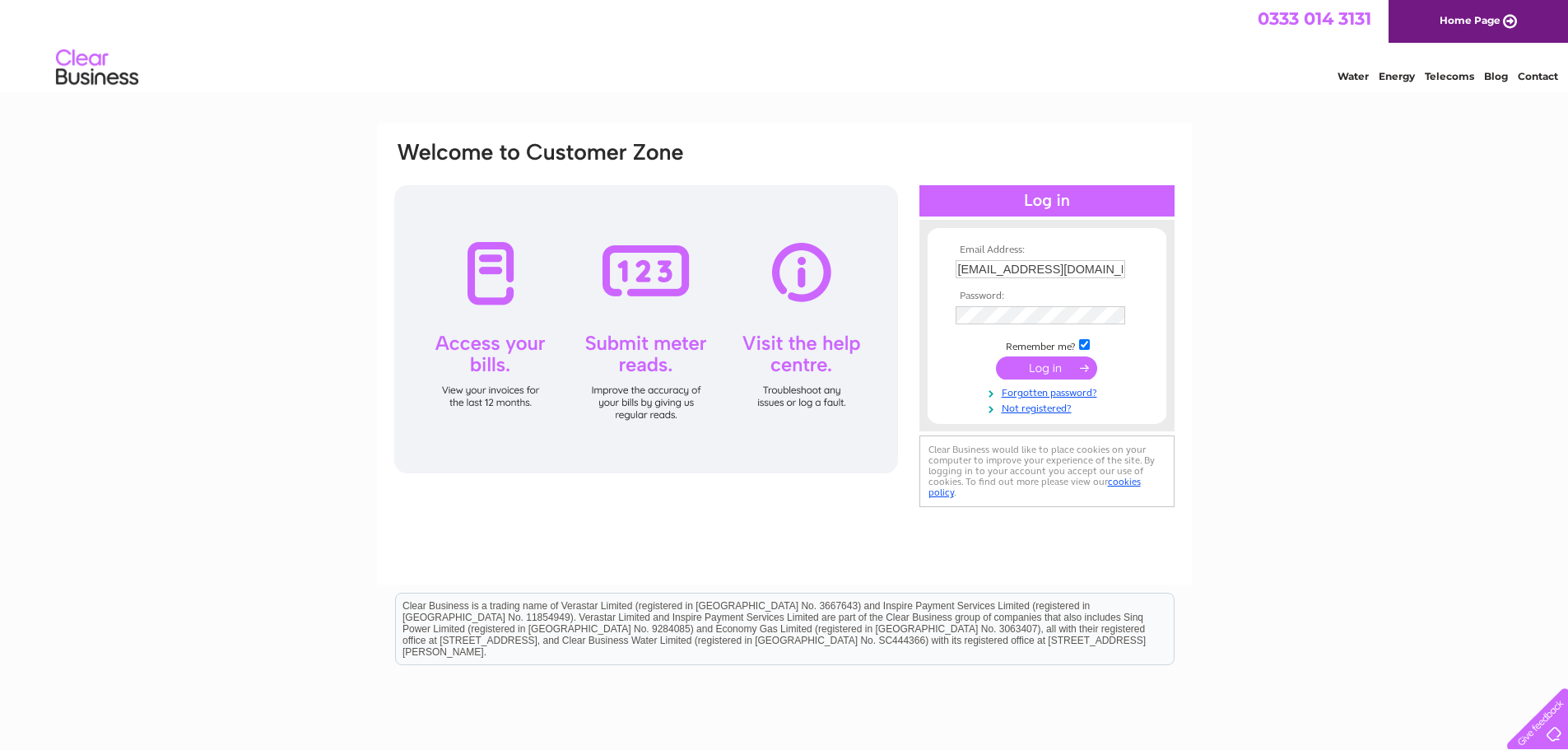
click at [1026, 362] on input "submit" at bounding box center [1047, 367] width 101 height 23
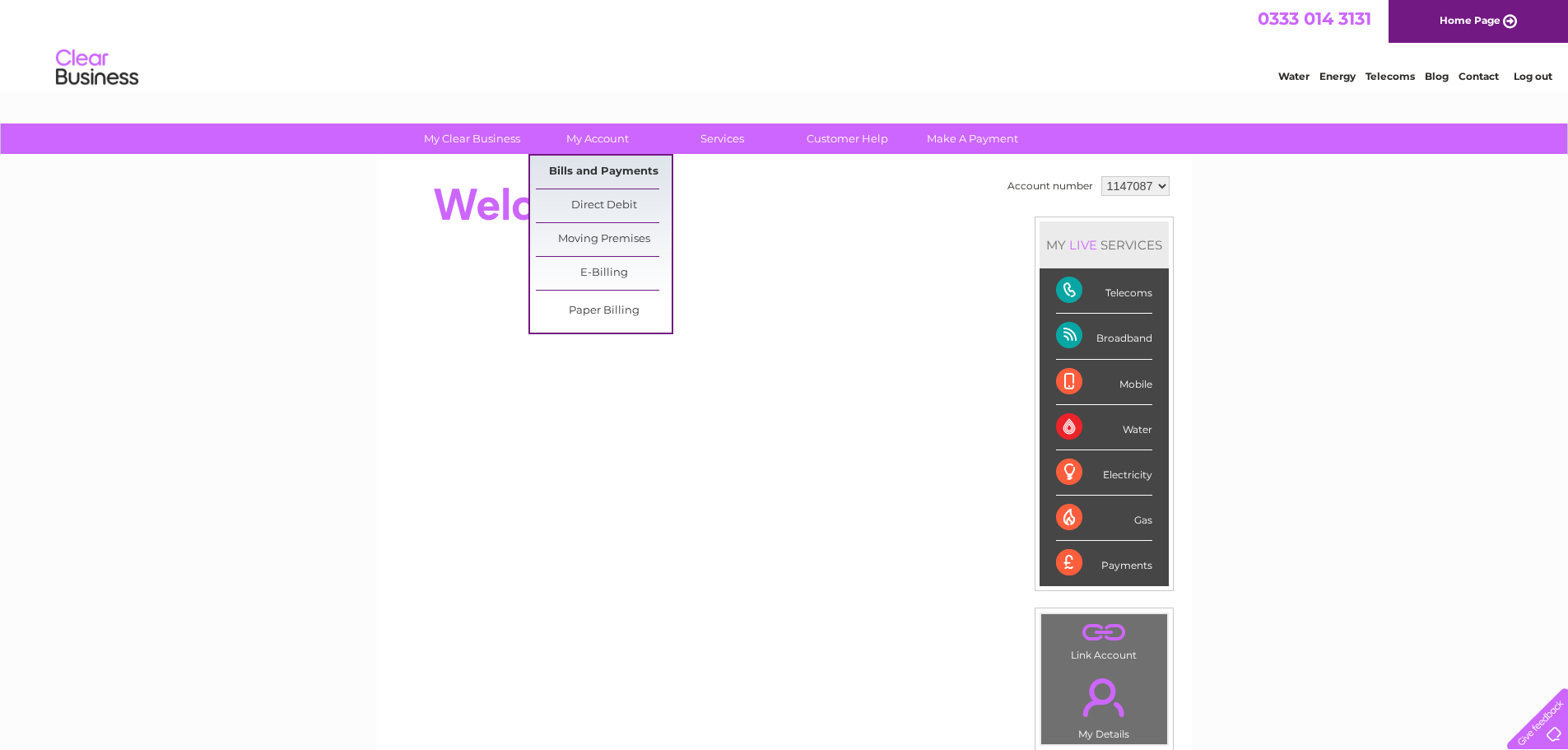
click at [586, 172] on link "Bills and Payments" at bounding box center [603, 172] width 136 height 33
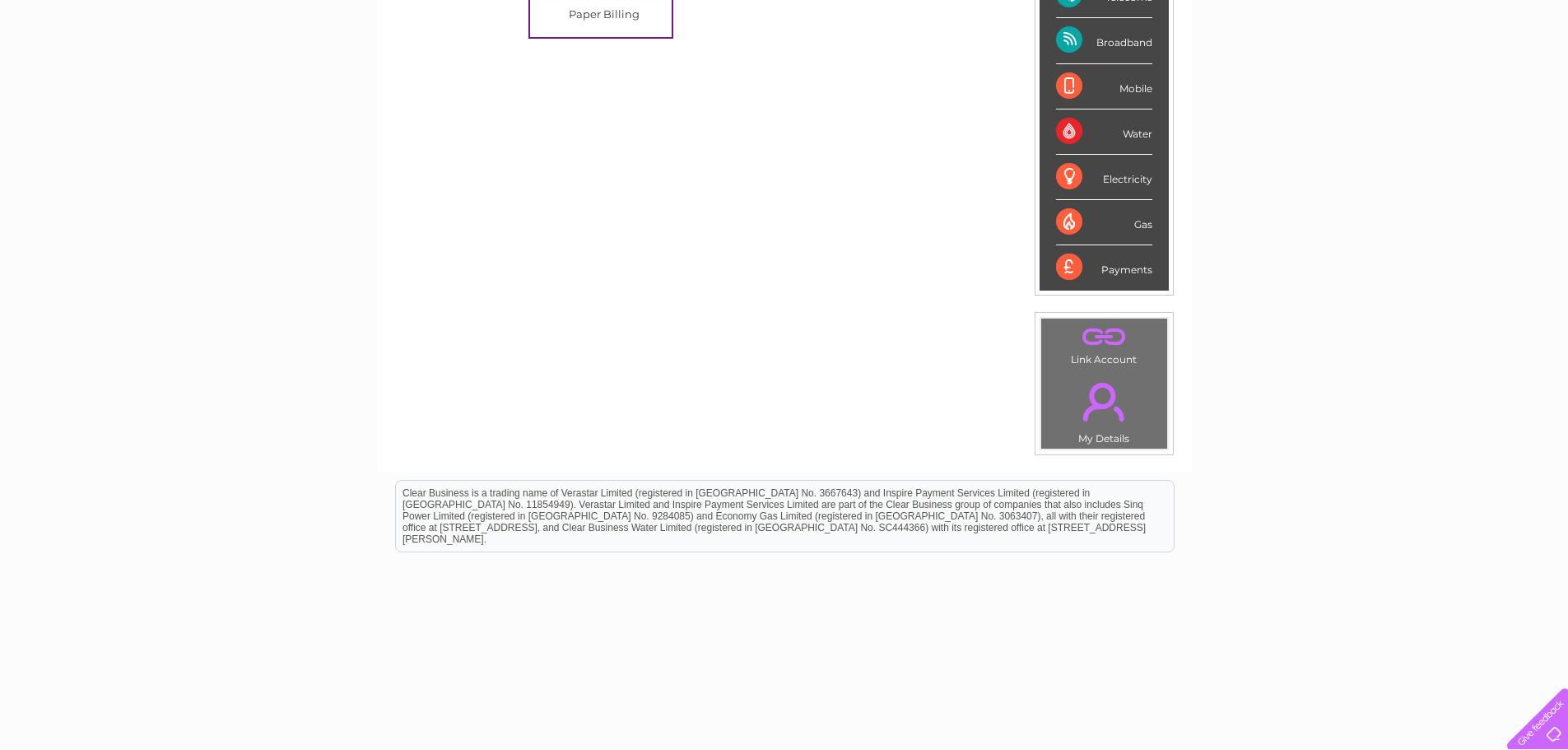
scroll to position [311, 0]
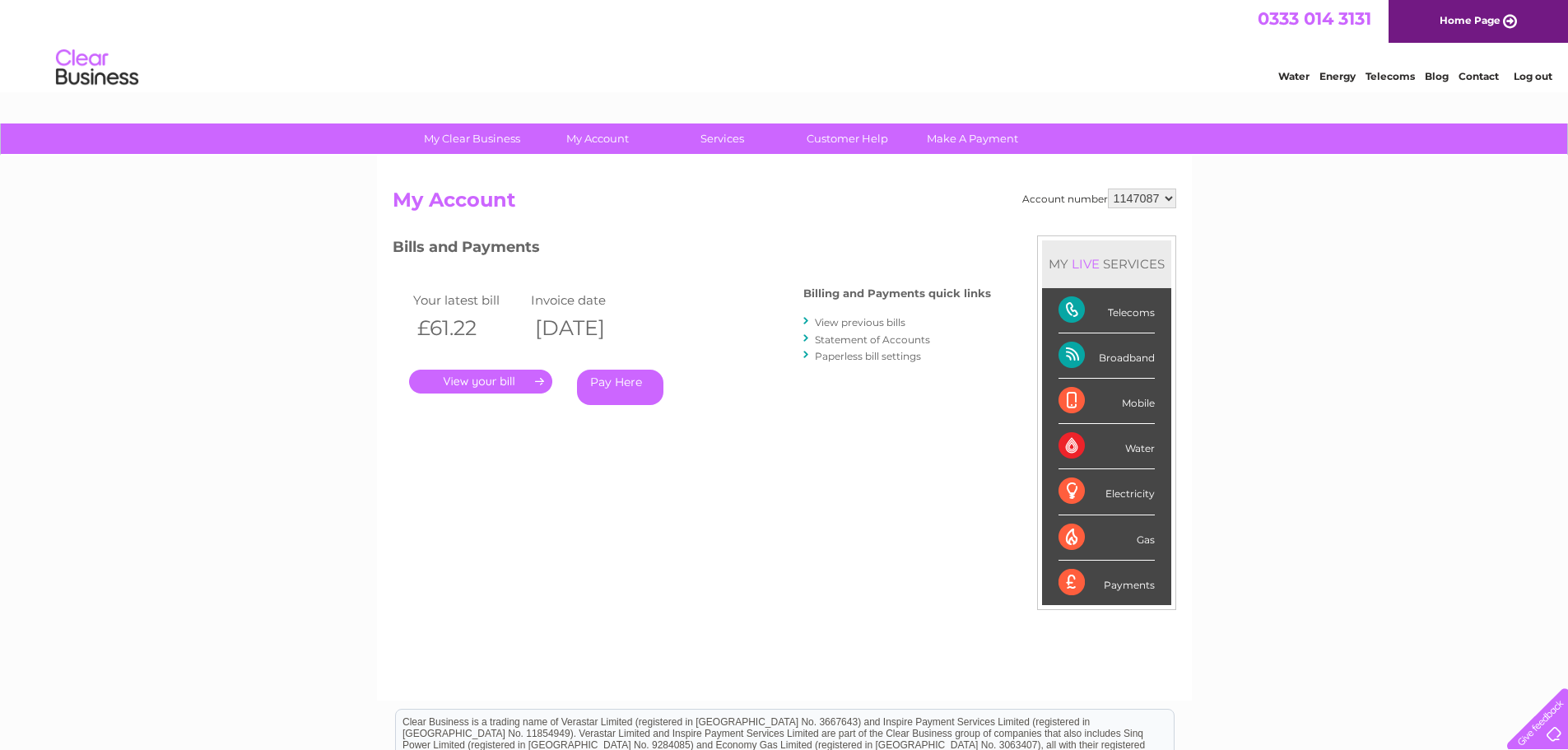
click at [860, 323] on link "View previous bills" at bounding box center [860, 322] width 91 height 12
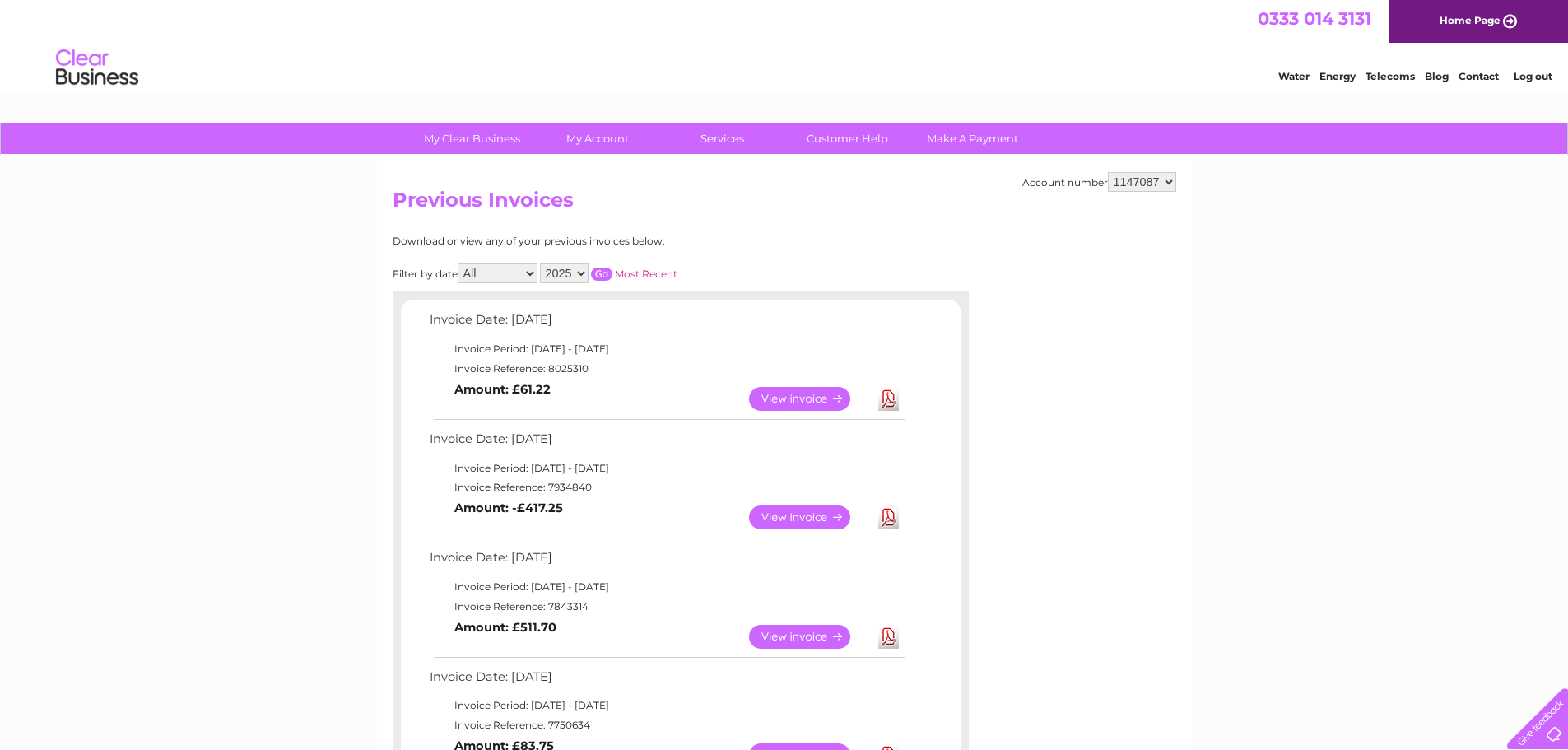
click at [890, 518] on link "Download" at bounding box center [889, 517] width 21 height 24
